Goal: Task Accomplishment & Management: Manage account settings

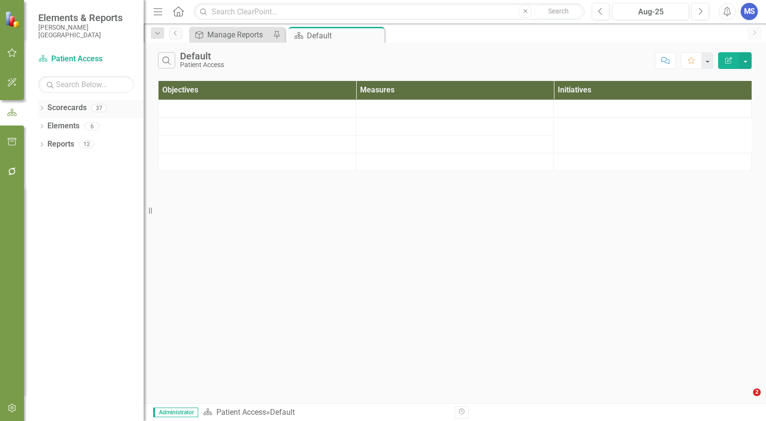
click at [41, 108] on icon "Dropdown" at bounding box center [41, 108] width 7 height 5
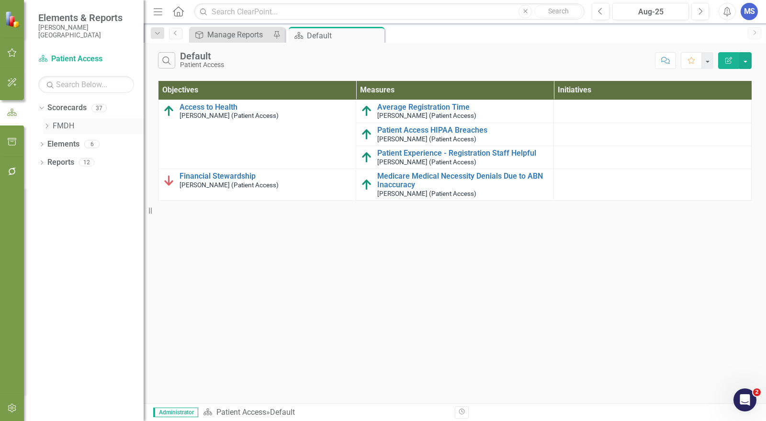
click at [61, 129] on link "FMDH" at bounding box center [98, 126] width 91 height 11
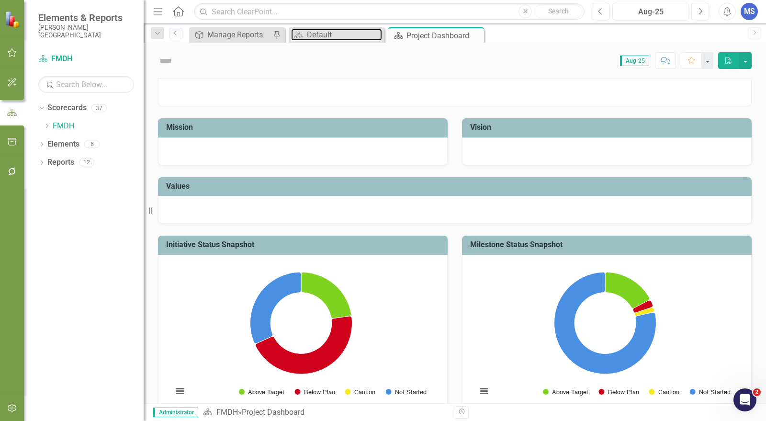
click at [323, 34] on div "Default" at bounding box center [344, 35] width 75 height 12
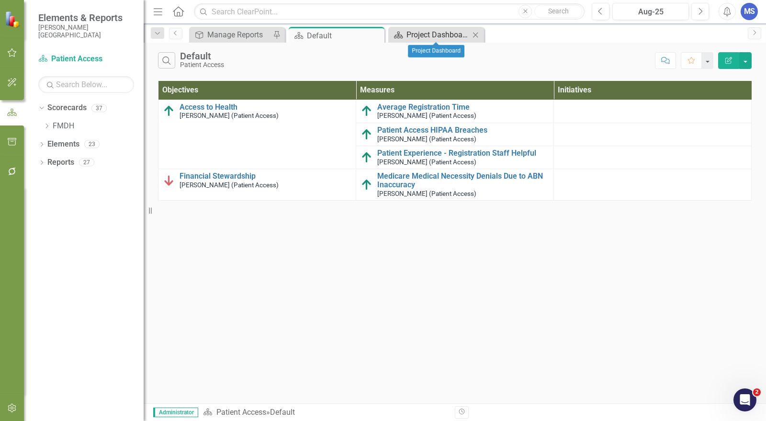
click at [427, 37] on div "Project Dashboard" at bounding box center [438, 35] width 63 height 12
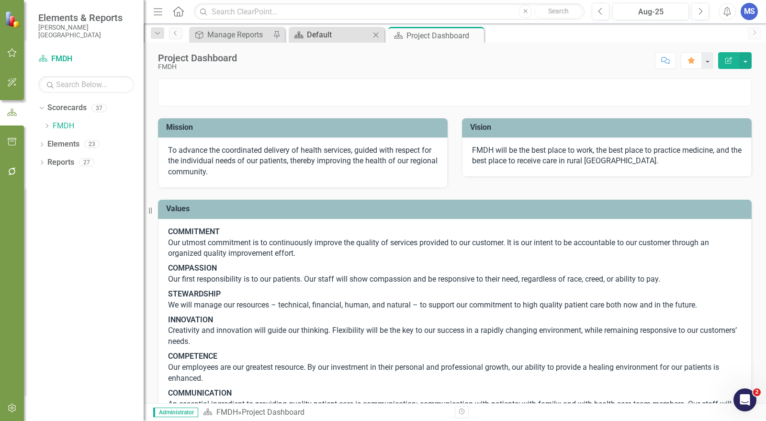
click at [337, 30] on div "Default" at bounding box center [338, 35] width 63 height 12
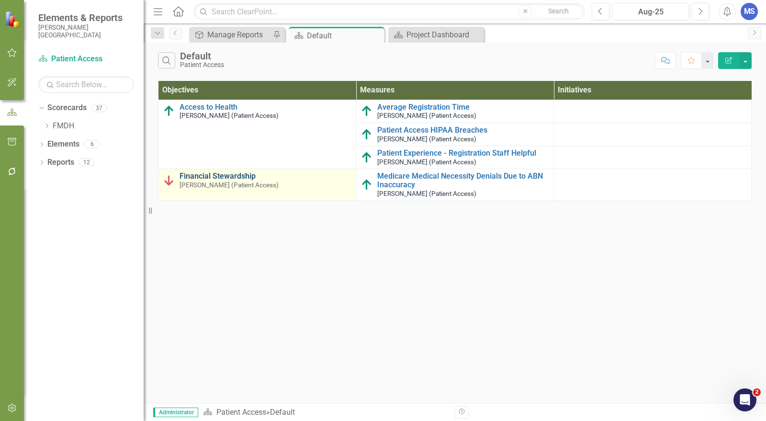
click at [228, 175] on link "Financial Stewardship" at bounding box center [265, 176] width 171 height 9
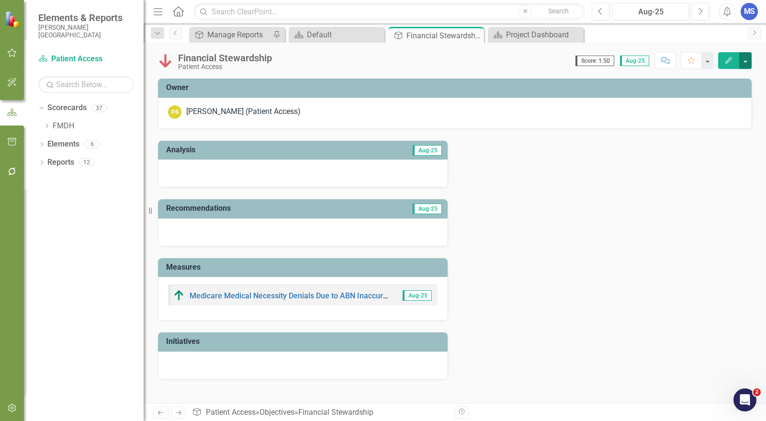
click at [747, 63] on button "button" at bounding box center [746, 60] width 12 height 17
click at [723, 80] on link "Edit Edit Objective" at bounding box center [713, 78] width 78 height 18
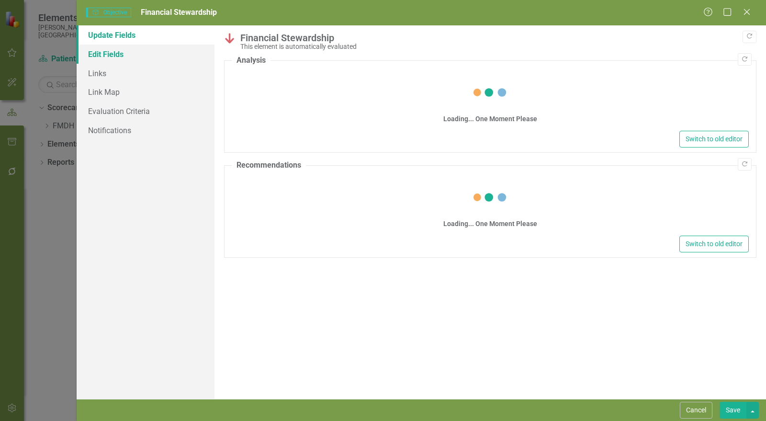
click at [119, 54] on link "Edit Fields" at bounding box center [146, 54] width 138 height 19
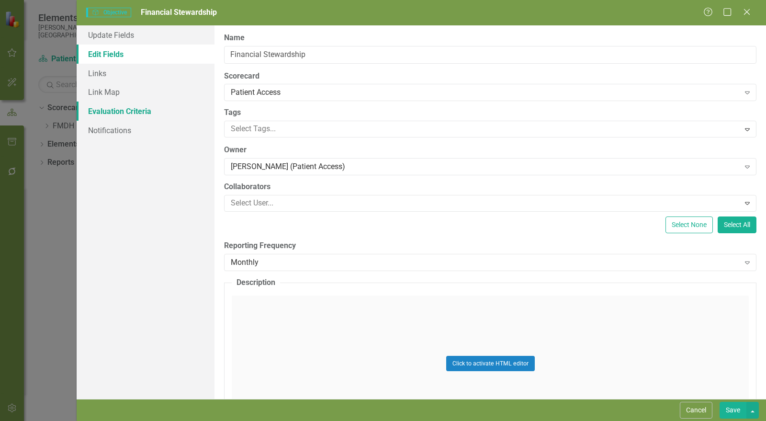
click at [114, 112] on link "Evaluation Criteria" at bounding box center [146, 111] width 138 height 19
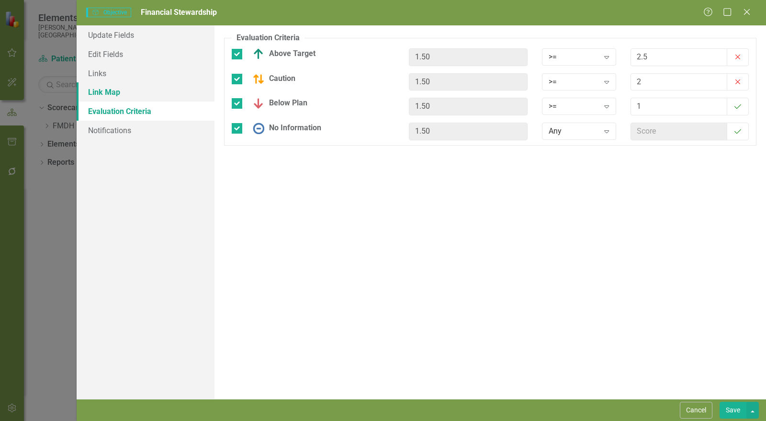
click at [129, 90] on link "Link Map" at bounding box center [146, 91] width 138 height 19
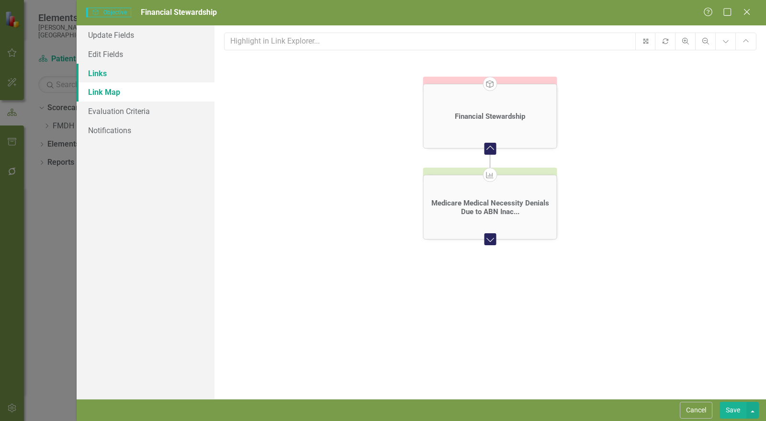
drag, startPoint x: 124, startPoint y: 73, endPoint x: 151, endPoint y: 80, distance: 28.2
click at [124, 73] on link "Links" at bounding box center [146, 73] width 138 height 19
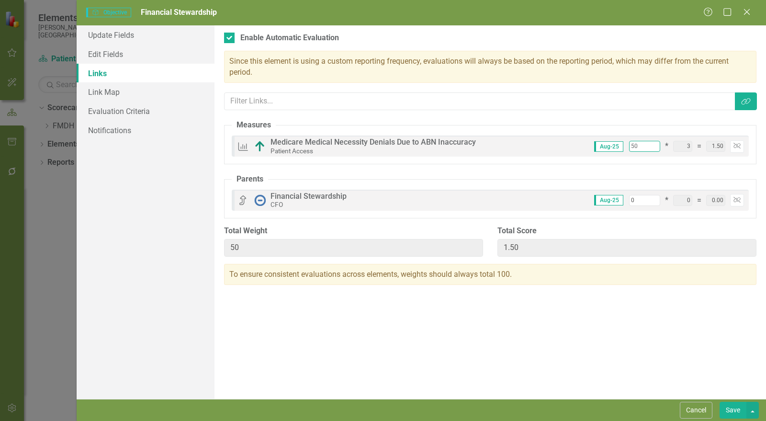
drag, startPoint x: 648, startPoint y: 145, endPoint x: 623, endPoint y: 146, distance: 24.5
click at [623, 146] on div "Aug-25 50 * 3 = 1.50 Unlink" at bounding box center [665, 146] width 157 height 12
type input "1"
type input "0.03"
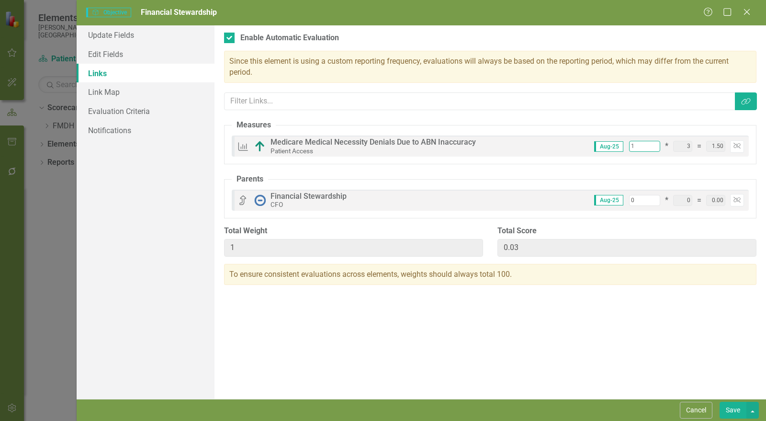
type input "10"
type input "0.03"
type input "100"
type input "10"
type input "0.30"
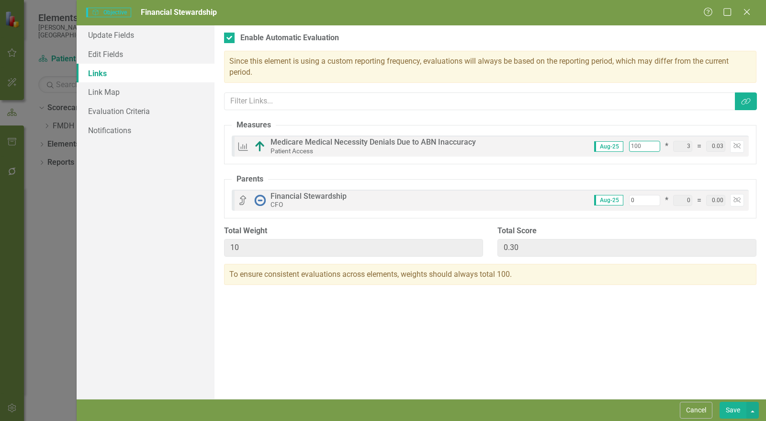
type input "0.30"
type input "100"
type input "3.00"
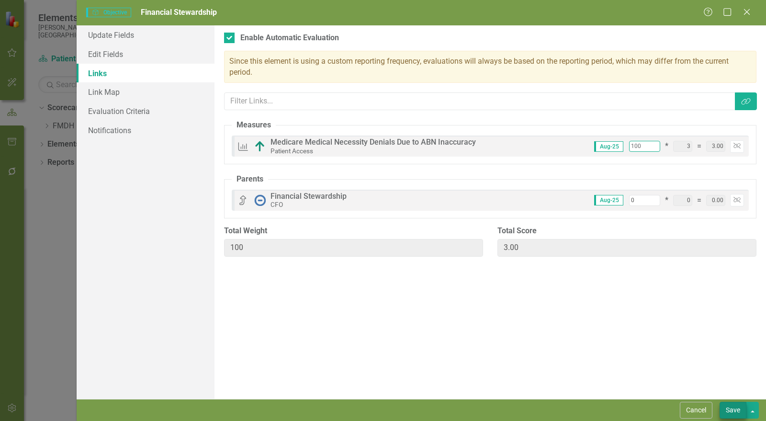
type input "100"
drag, startPoint x: 735, startPoint y: 410, endPoint x: 568, endPoint y: 296, distance: 202.4
click at [735, 410] on button "Save" at bounding box center [733, 410] width 27 height 17
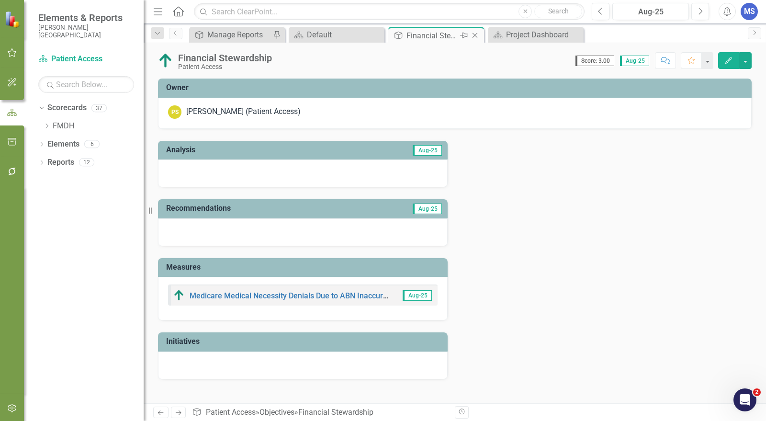
click at [477, 36] on icon "Close" at bounding box center [475, 36] width 10 height 8
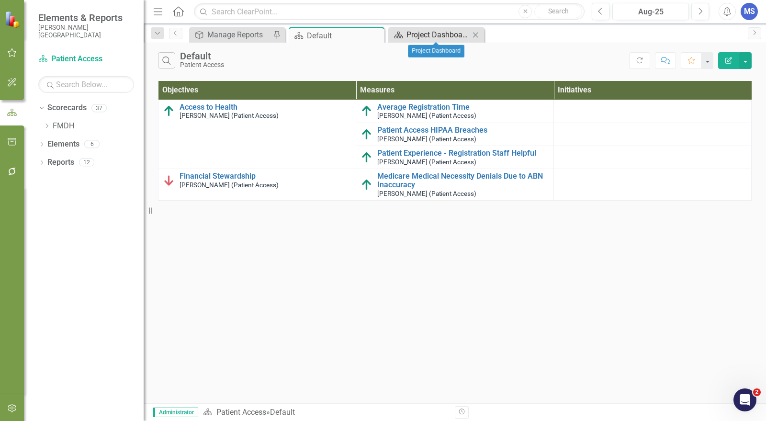
click at [436, 32] on div "Project Dashboard" at bounding box center [438, 35] width 63 height 12
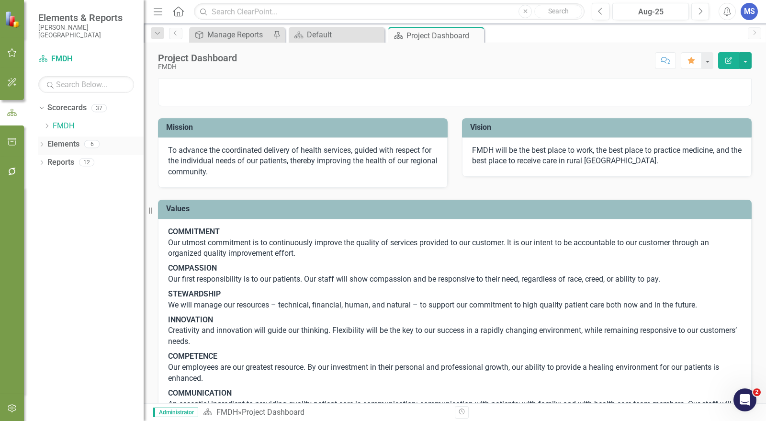
click at [42, 144] on icon "Dropdown" at bounding box center [41, 145] width 7 height 5
click at [72, 197] on link "Initiative Initiatives" at bounding box center [75, 199] width 46 height 11
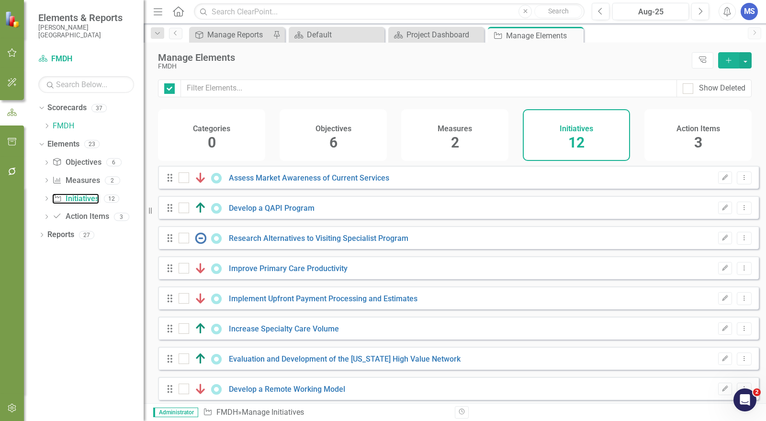
checkbox input "false"
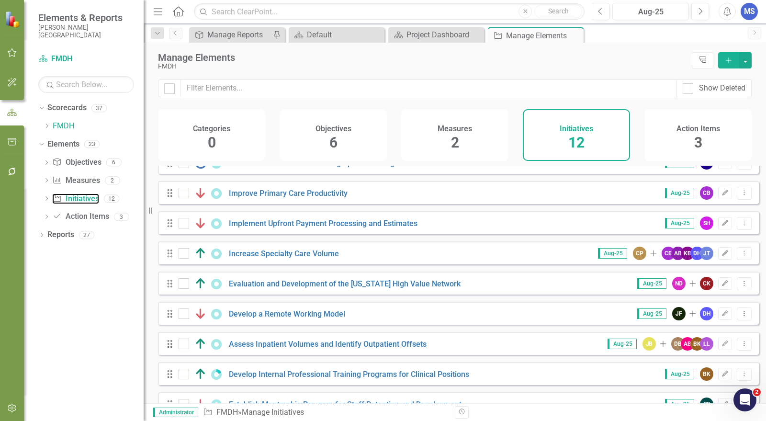
scroll to position [131, 0]
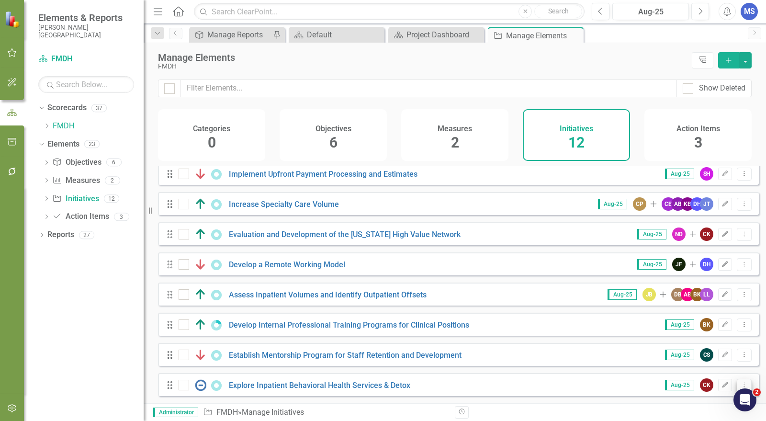
click at [741, 383] on icon "Dropdown Menu" at bounding box center [745, 385] width 8 height 6
click at [711, 318] on link "Edit Edit Initiative" at bounding box center [702, 317] width 86 height 18
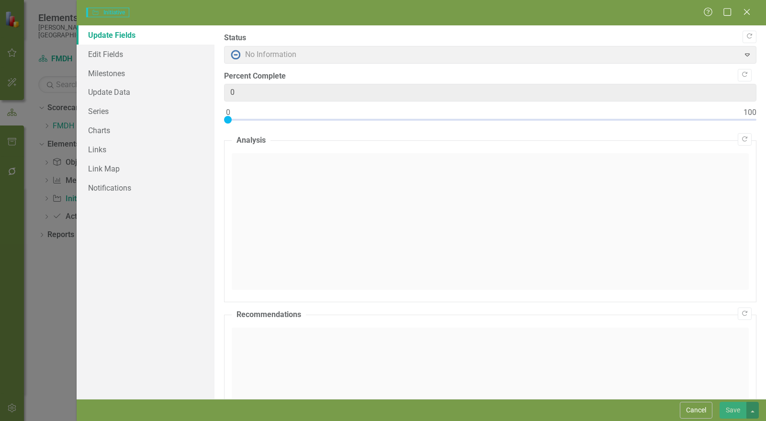
type input "0"
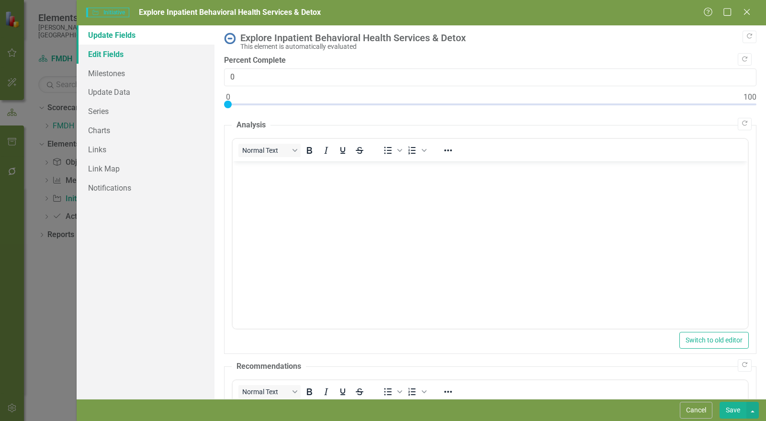
scroll to position [0, 0]
click at [116, 56] on link "Edit Fields" at bounding box center [146, 54] width 138 height 19
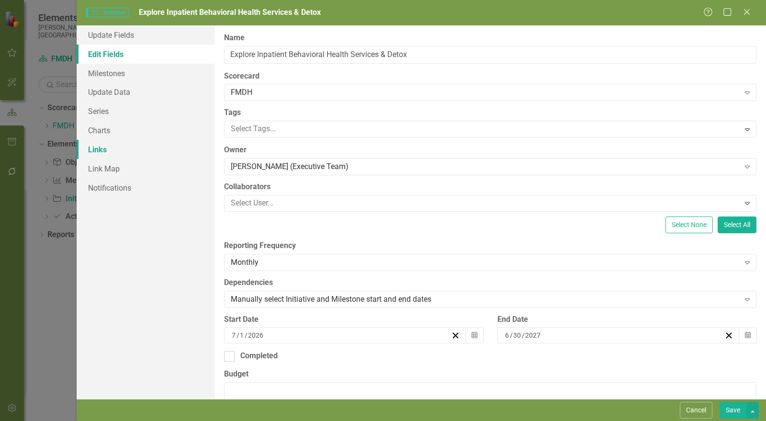
click at [95, 150] on link "Links" at bounding box center [146, 149] width 138 height 19
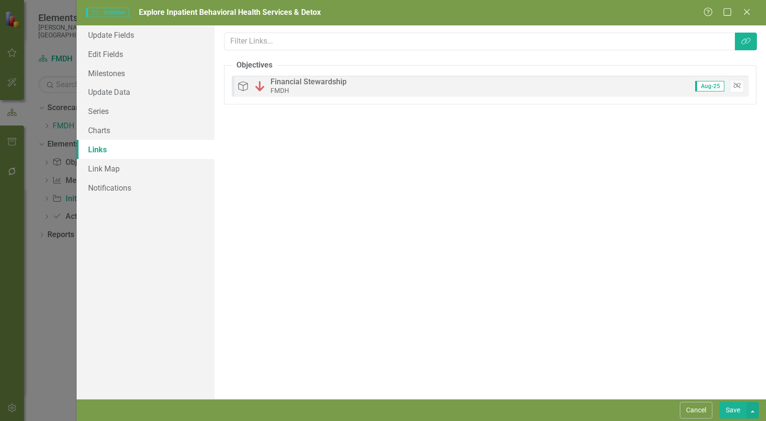
click at [738, 87] on icon "Unlink" at bounding box center [737, 86] width 7 height 6
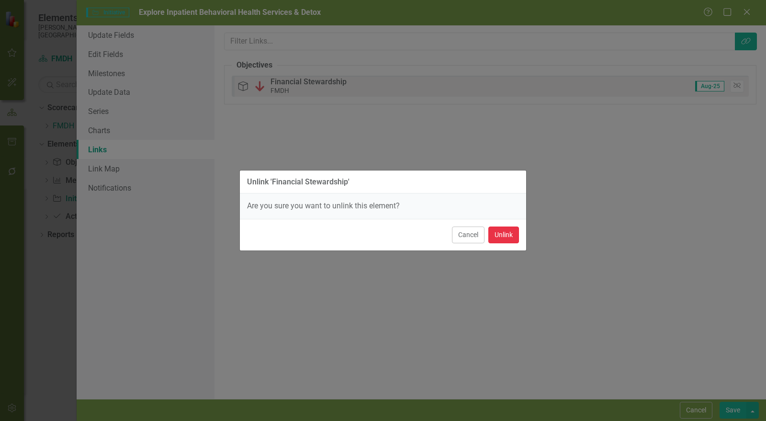
click at [504, 239] on button "Unlink" at bounding box center [504, 235] width 31 height 17
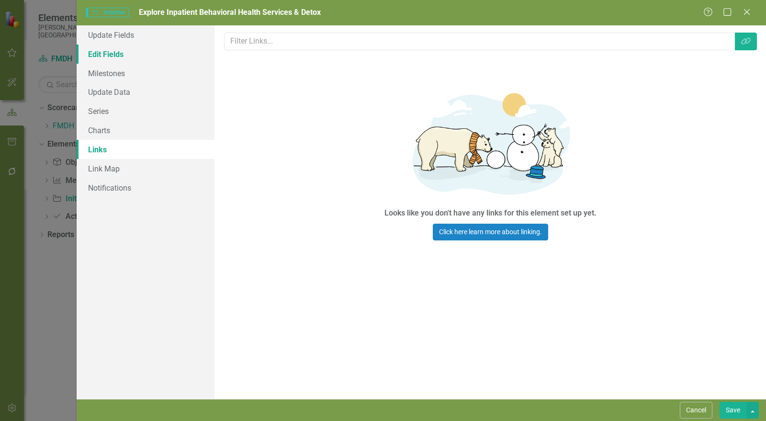
click at [133, 58] on link "Edit Fields" at bounding box center [146, 54] width 138 height 19
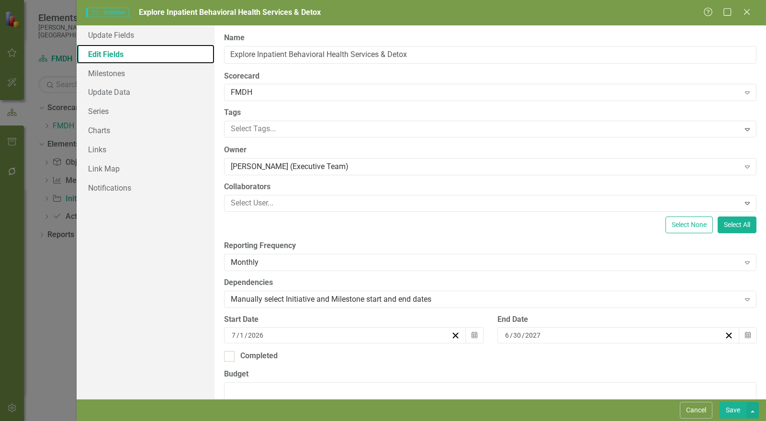
scroll to position [53, 0]
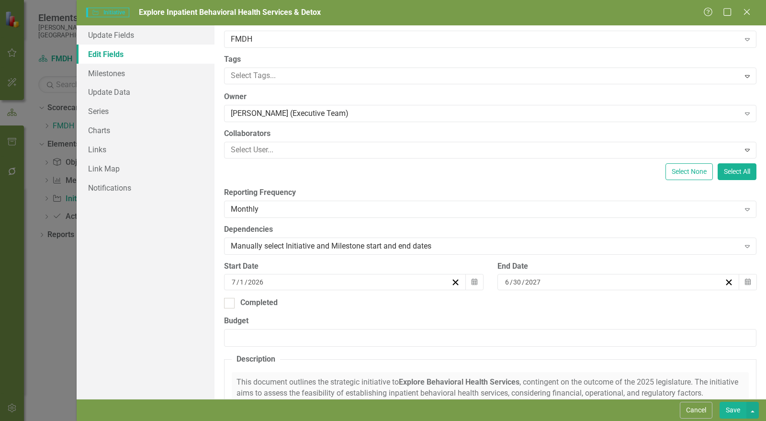
click at [732, 408] on button "Save" at bounding box center [733, 410] width 27 height 17
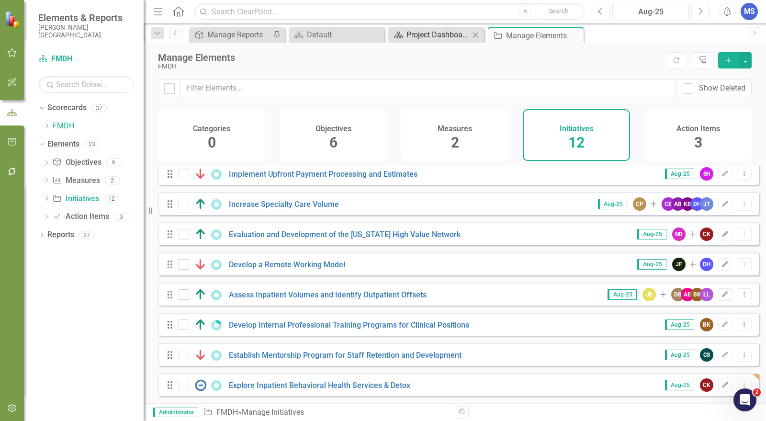
click at [422, 37] on div "Project Dashboard" at bounding box center [438, 35] width 63 height 12
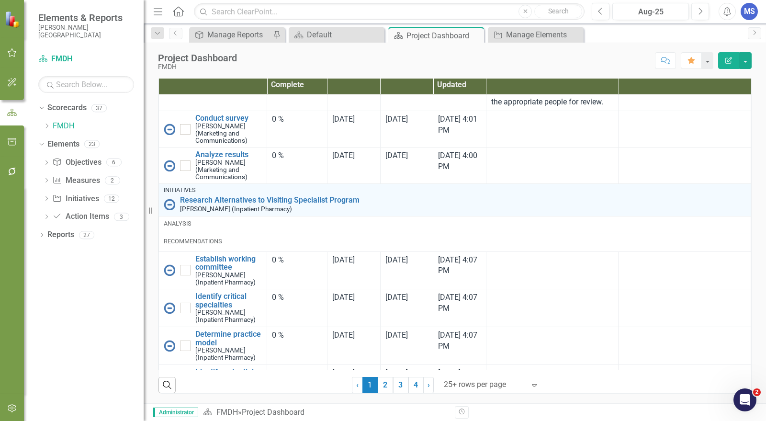
scroll to position [1763, 0]
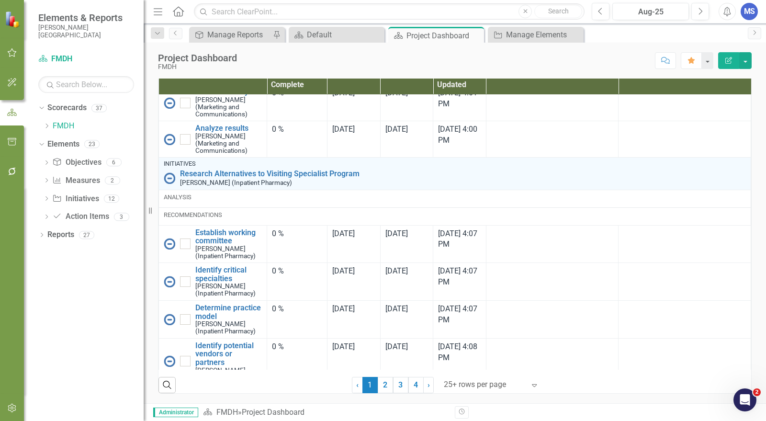
click at [383, 386] on link "2" at bounding box center [385, 385] width 15 height 16
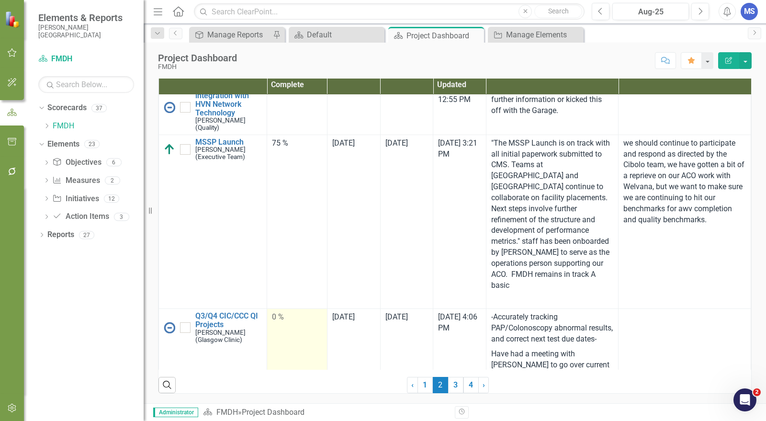
scroll to position [213, 0]
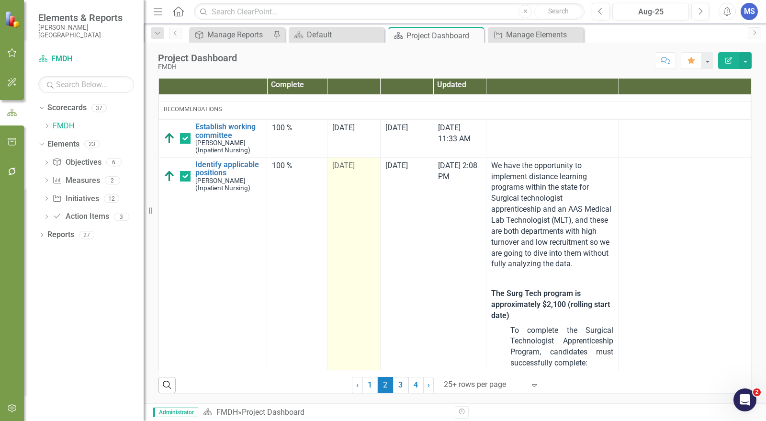
checkbox input "true"
checkbox input "false"
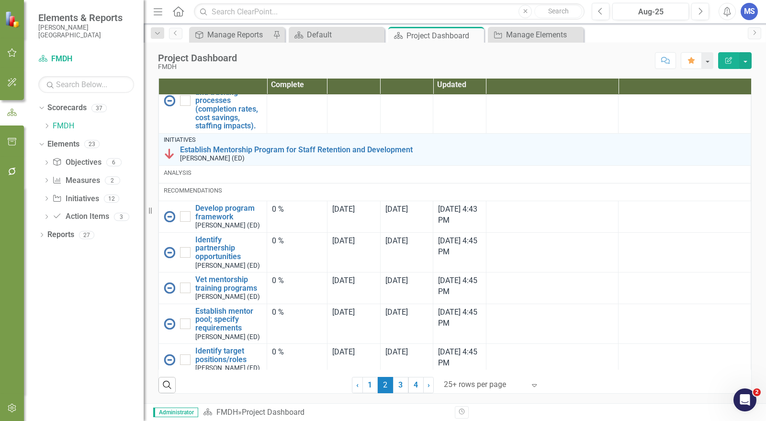
scroll to position [3343, 0]
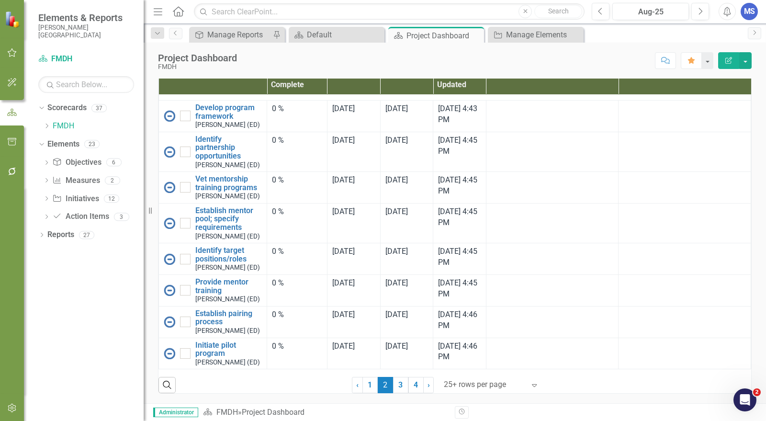
click at [400, 385] on link "3" at bounding box center [400, 385] width 15 height 16
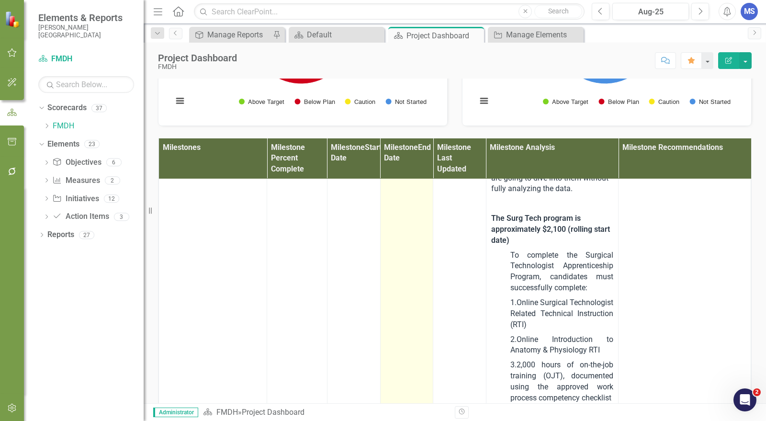
scroll to position [683, 0]
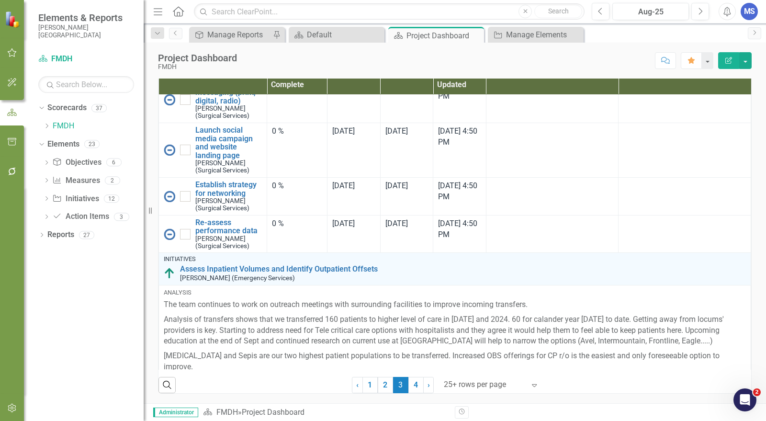
checkbox input "false"
checkbox input "true"
checkbox input "false"
checkbox input "true"
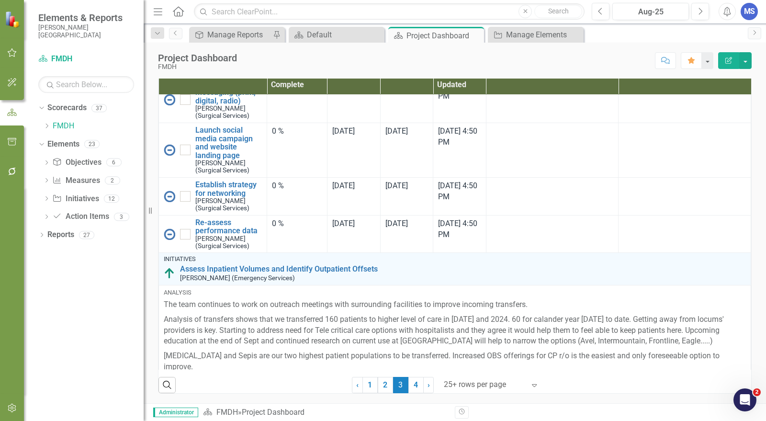
checkbox input "false"
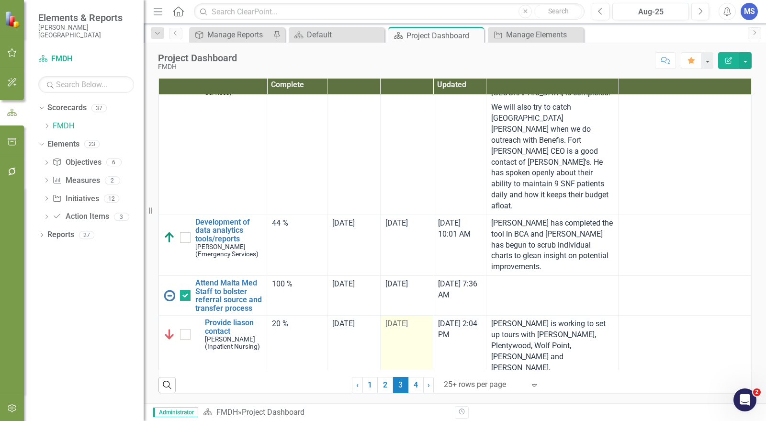
scroll to position [1991, 0]
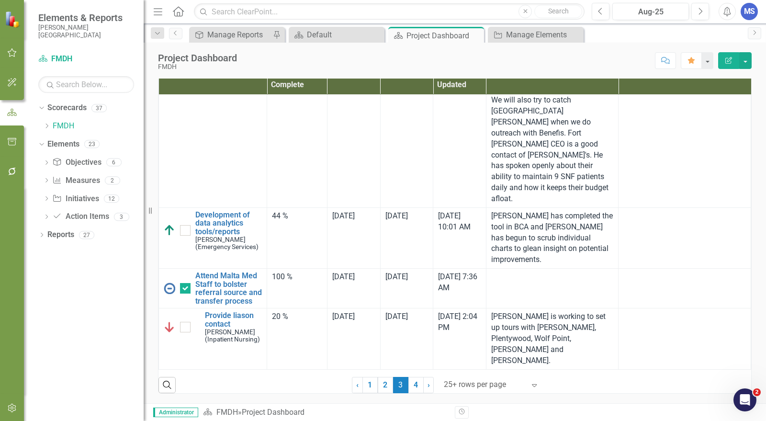
click at [412, 387] on link "4" at bounding box center [416, 385] width 15 height 16
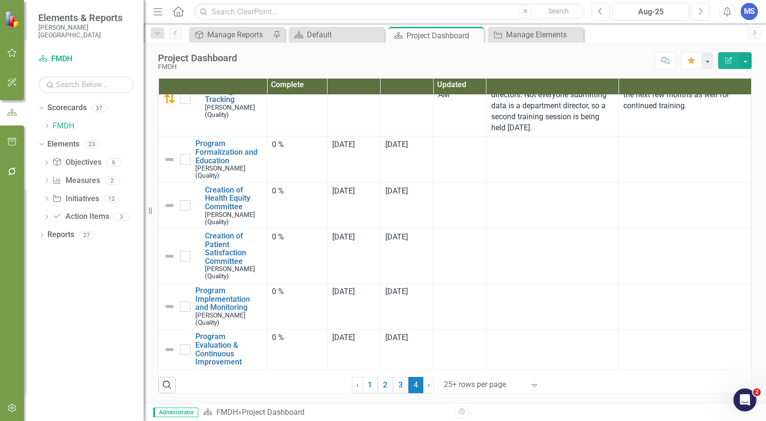
checkbox input "false"
checkbox input "true"
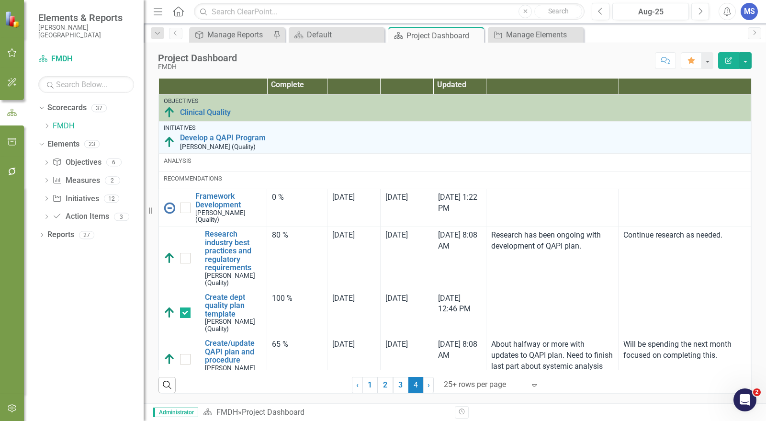
scroll to position [368, 0]
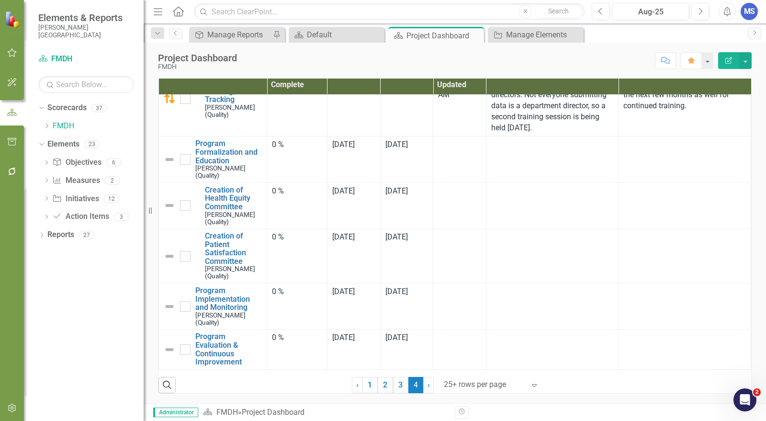
drag, startPoint x: 395, startPoint y: 387, endPoint x: 408, endPoint y: 231, distance: 156.2
click at [395, 387] on link "3" at bounding box center [400, 385] width 15 height 16
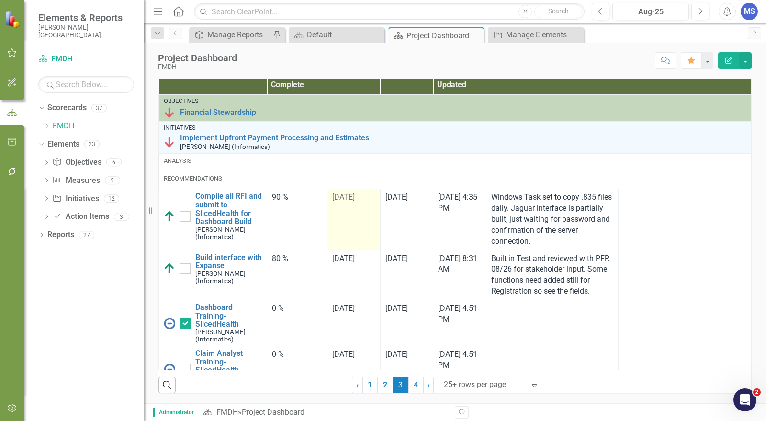
checkbox input "true"
checkbox input "false"
drag, startPoint x: 383, startPoint y: 387, endPoint x: 362, endPoint y: 217, distance: 171.4
click at [383, 387] on link "2" at bounding box center [385, 385] width 15 height 16
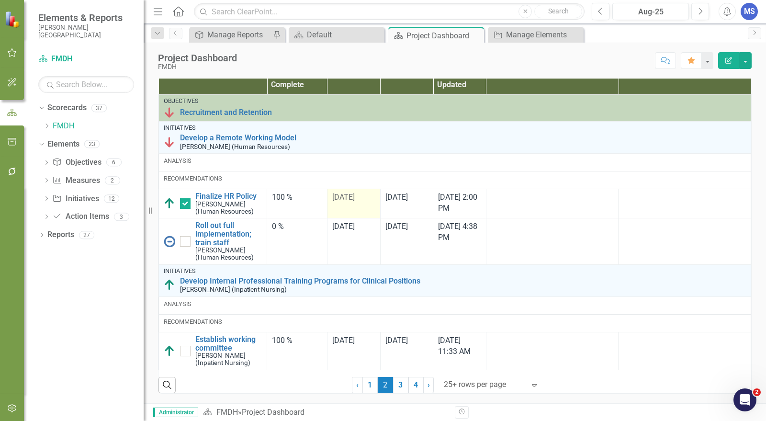
checkbox input "true"
checkbox input "false"
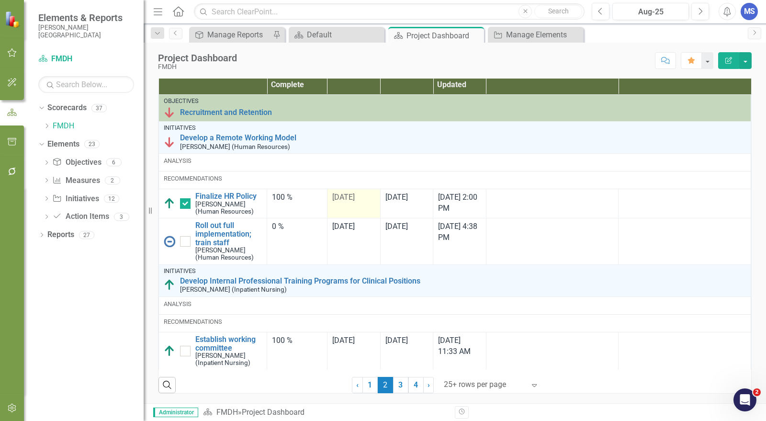
checkbox input "false"
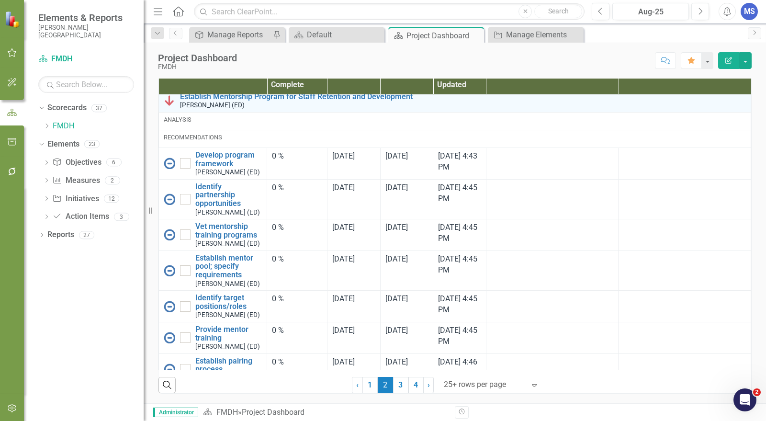
scroll to position [3343, 0]
